Goal: Navigation & Orientation: Find specific page/section

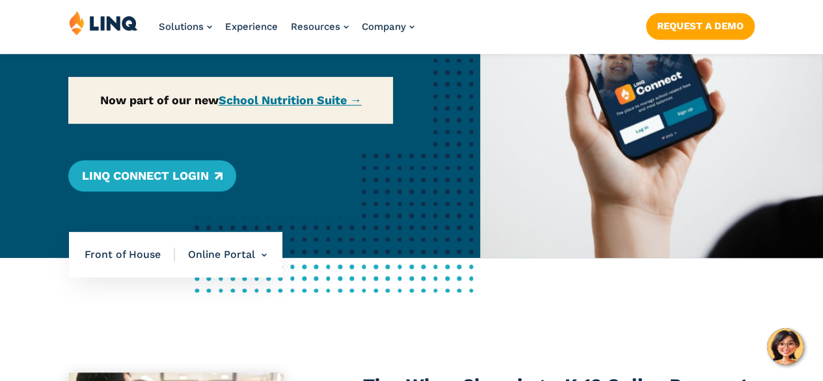
scroll to position [209, 0]
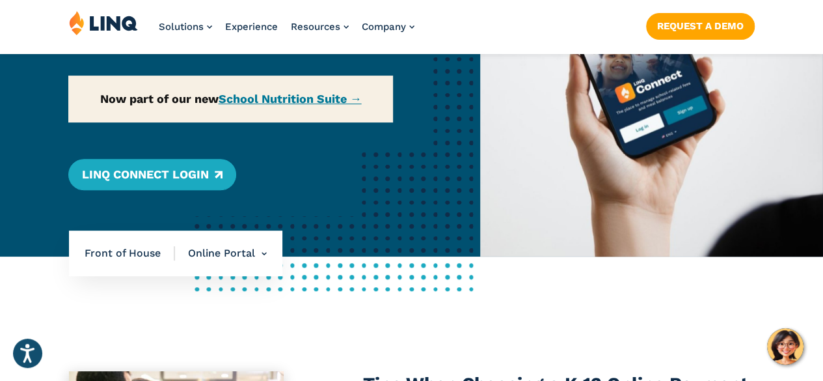
click at [323, 100] on div "Home / Solutions / LINQ Nutrition / School Nutrition / Front of House / Online …" at bounding box center [240, 59] width 480 height 394
click at [332, 100] on div "Home / Solutions / LINQ Nutrition / School Nutrition / Front of House / Online …" at bounding box center [240, 59] width 480 height 394
click at [304, 100] on div "Home / Solutions / LINQ Nutrition / School Nutrition / Front of House / Online …" at bounding box center [240, 59] width 480 height 394
click at [332, 101] on div "Home / Solutions / LINQ Nutrition / School Nutrition / Front of House / Online …" at bounding box center [240, 59] width 480 height 394
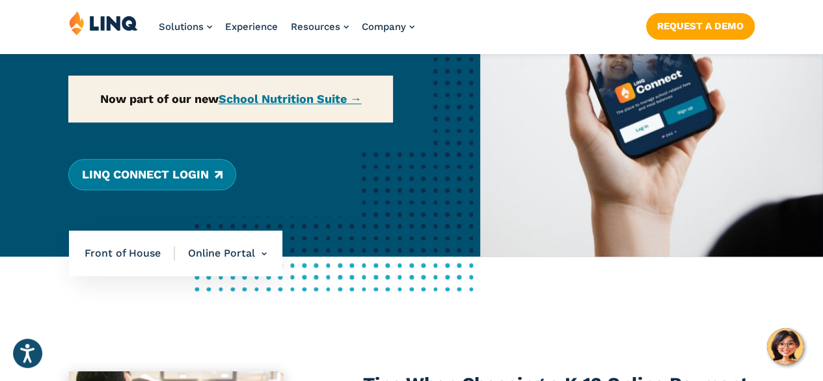
click at [159, 176] on link "LINQ Connect Login" at bounding box center [151, 174] width 167 height 31
